Goal: Check status: Check status

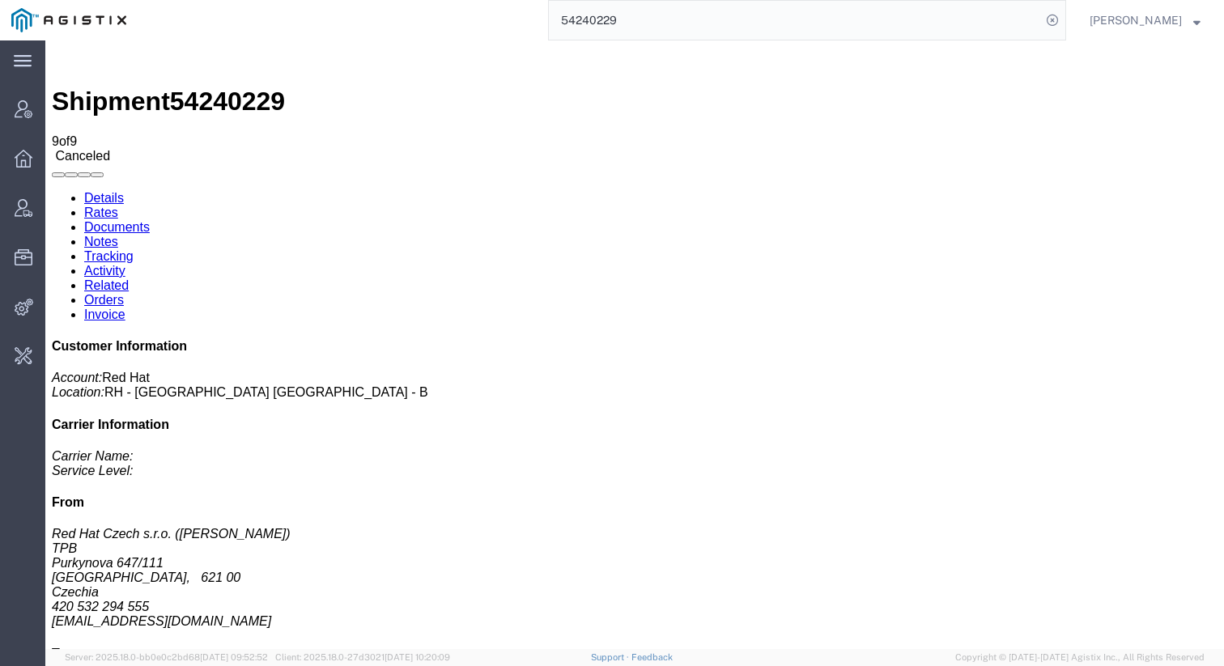
scroll to position [15, 0]
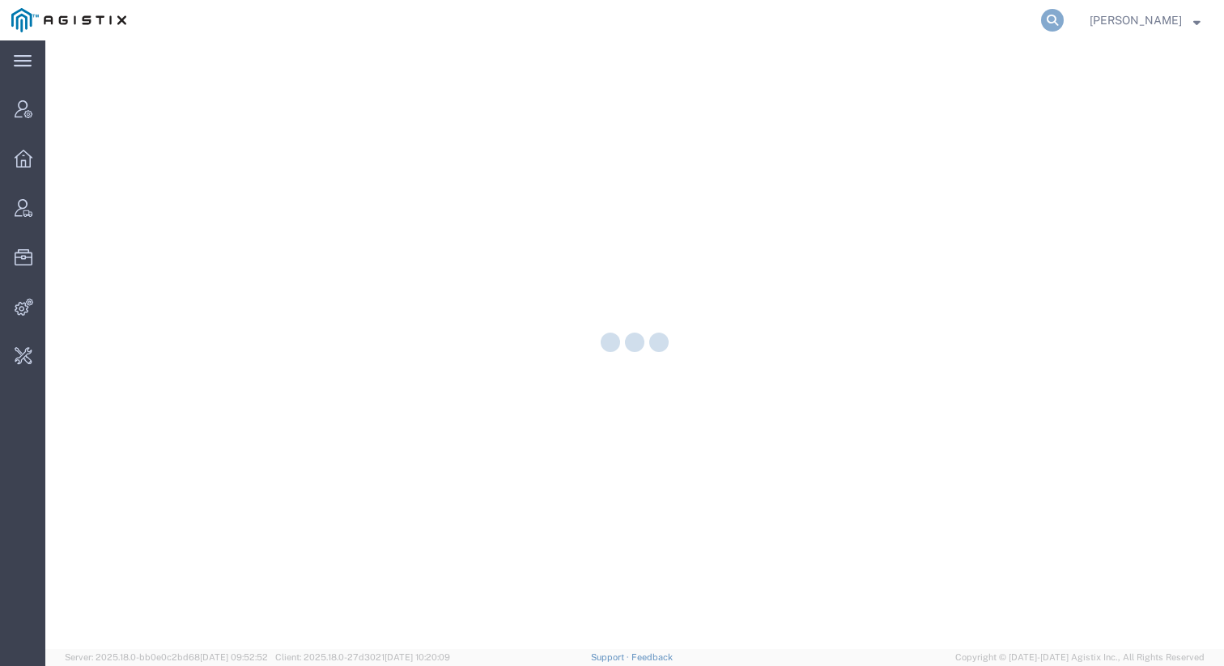
click at [1064, 23] on icon at bounding box center [1052, 20] width 23 height 23
click at [915, 22] on input "search" at bounding box center [795, 20] width 492 height 39
paste input "Shipment Order Id 55113636"
click at [673, 17] on input "Shipment Order Id 55113636" at bounding box center [795, 20] width 492 height 39
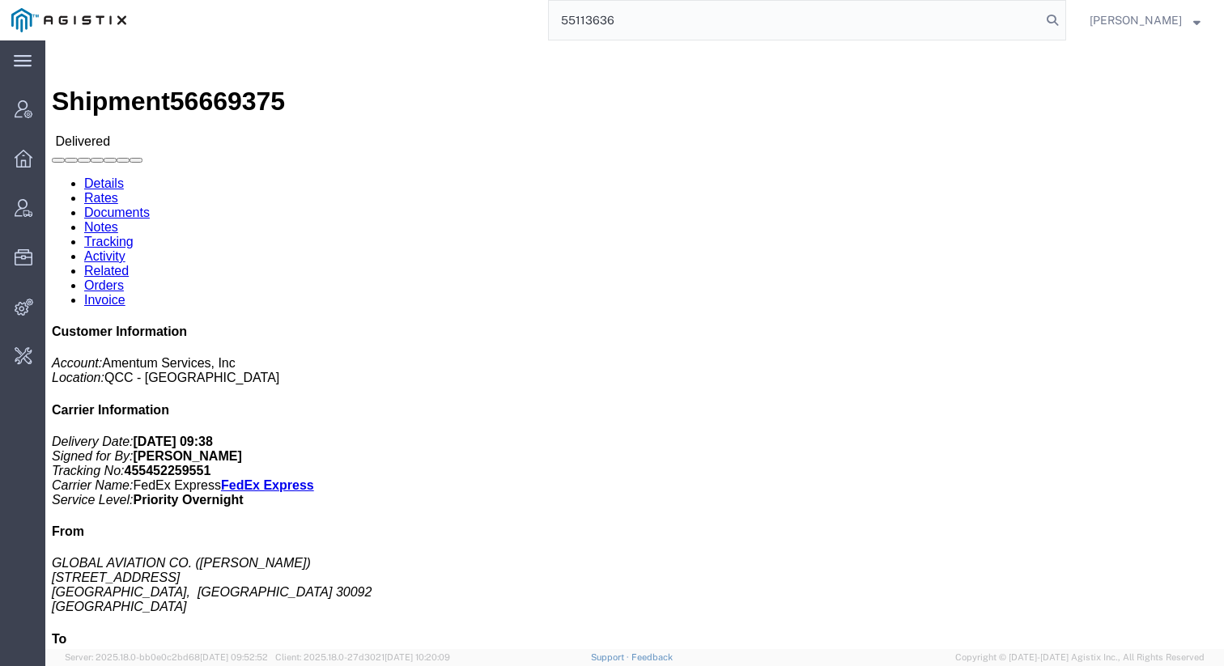
type input "55113636"
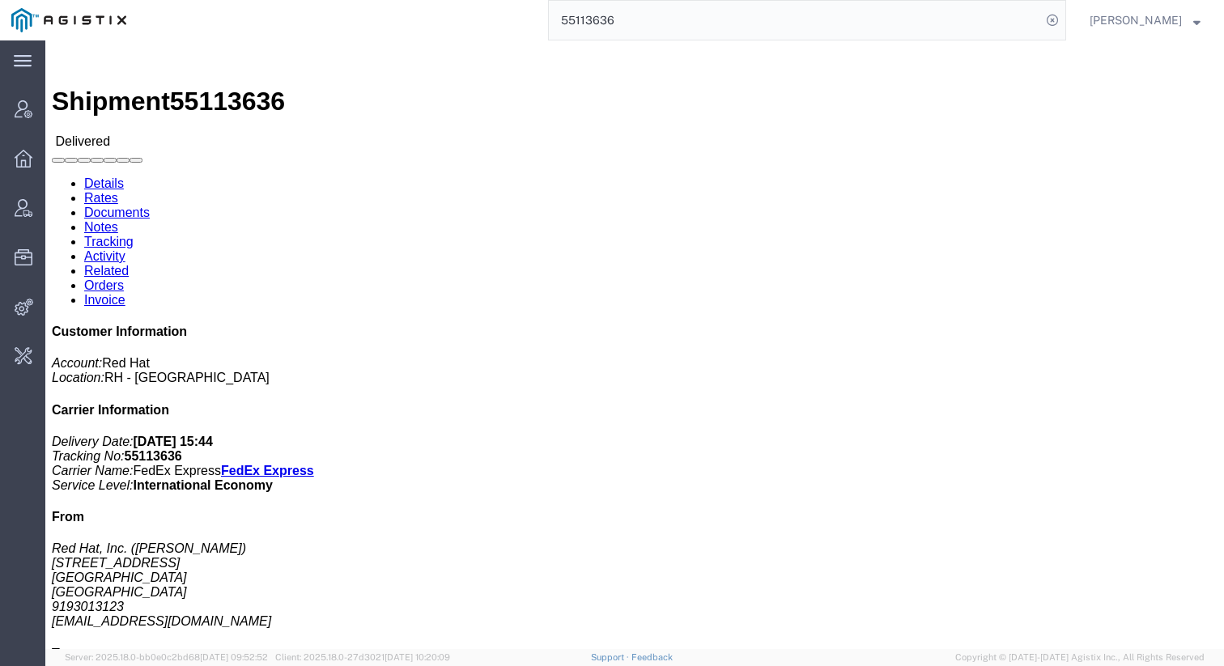
click link "Activity"
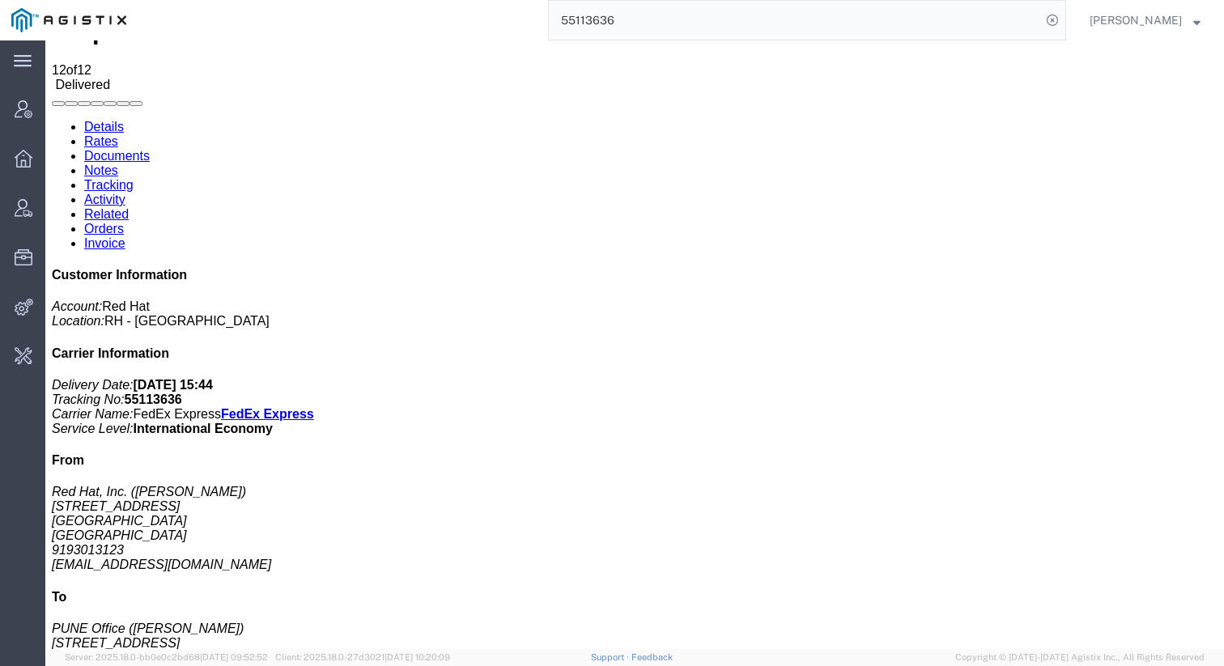
scroll to position [91, 0]
